Goal: Use online tool/utility: Use online tool/utility

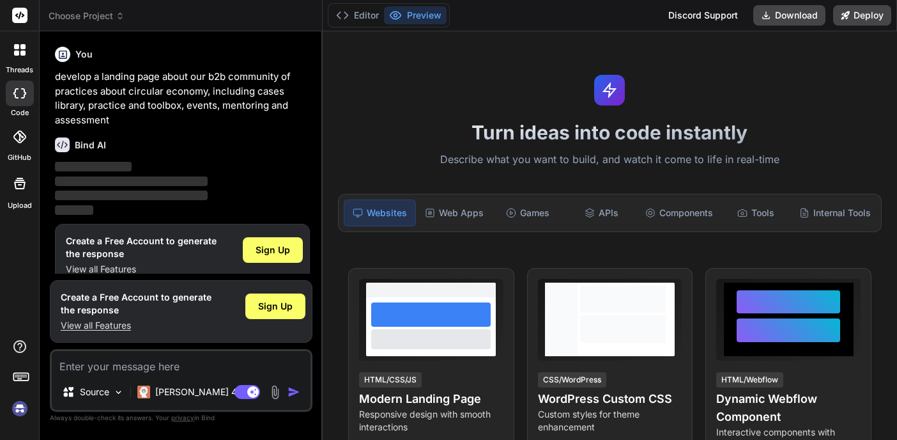
scroll to position [19, 0]
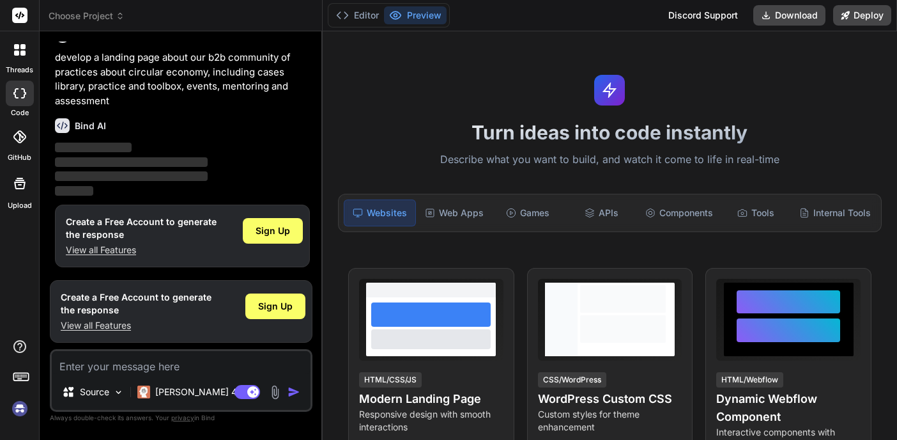
type textarea "x"
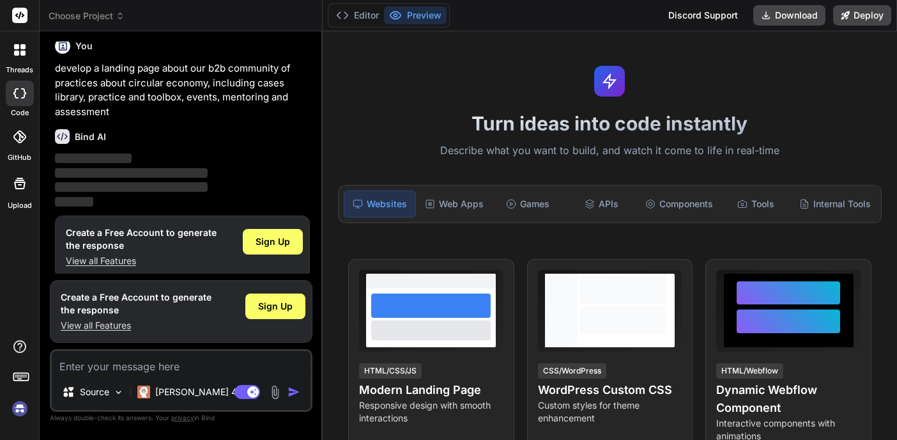
scroll to position [19, 0]
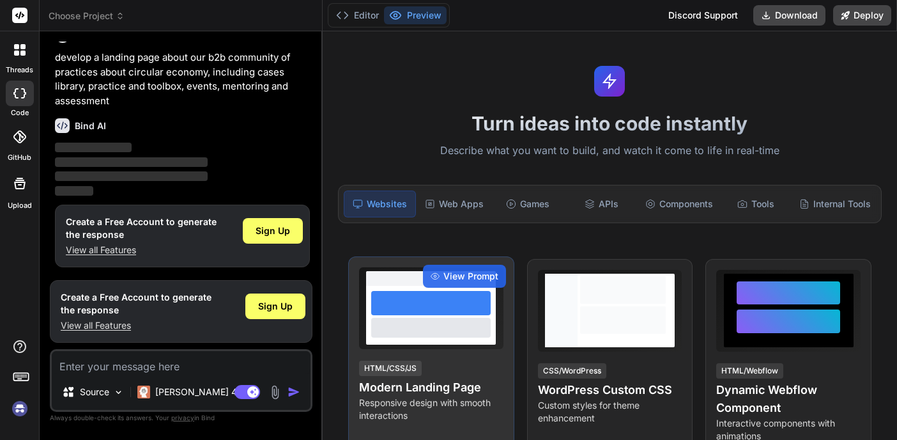
click at [441, 315] on div at bounding box center [431, 315] width 130 height 59
click at [453, 277] on span "View Prompt" at bounding box center [470, 276] width 55 height 13
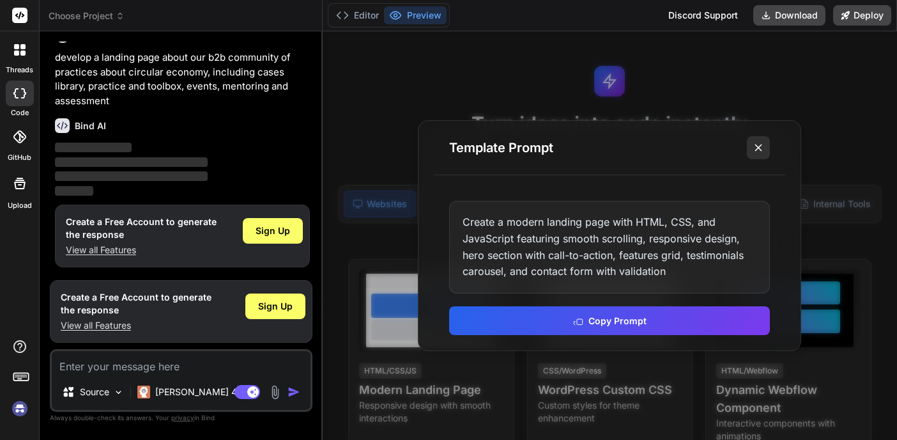
click at [755, 141] on icon at bounding box center [758, 147] width 13 height 13
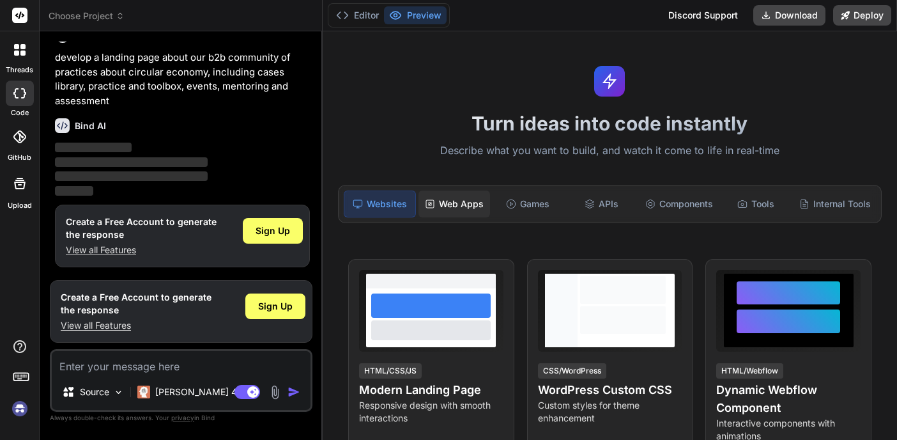
click at [476, 203] on div "Web Apps" at bounding box center [454, 203] width 71 height 27
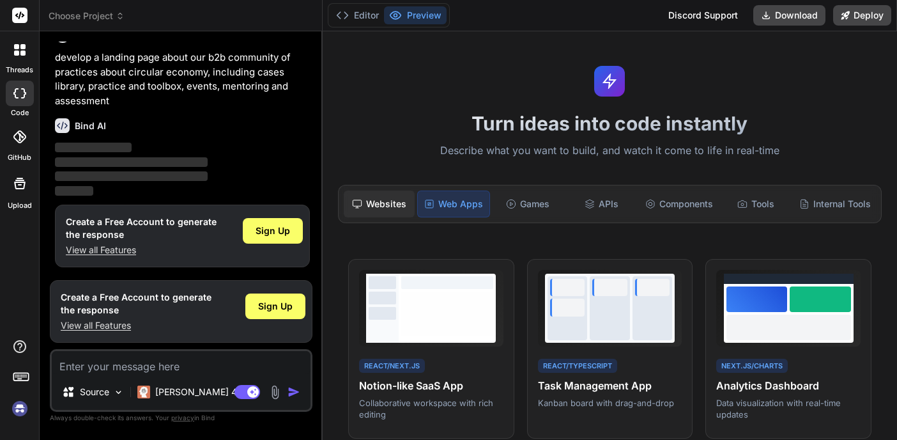
click at [382, 206] on div "Websites" at bounding box center [379, 203] width 71 height 27
